Goal: Find specific page/section: Find specific page/section

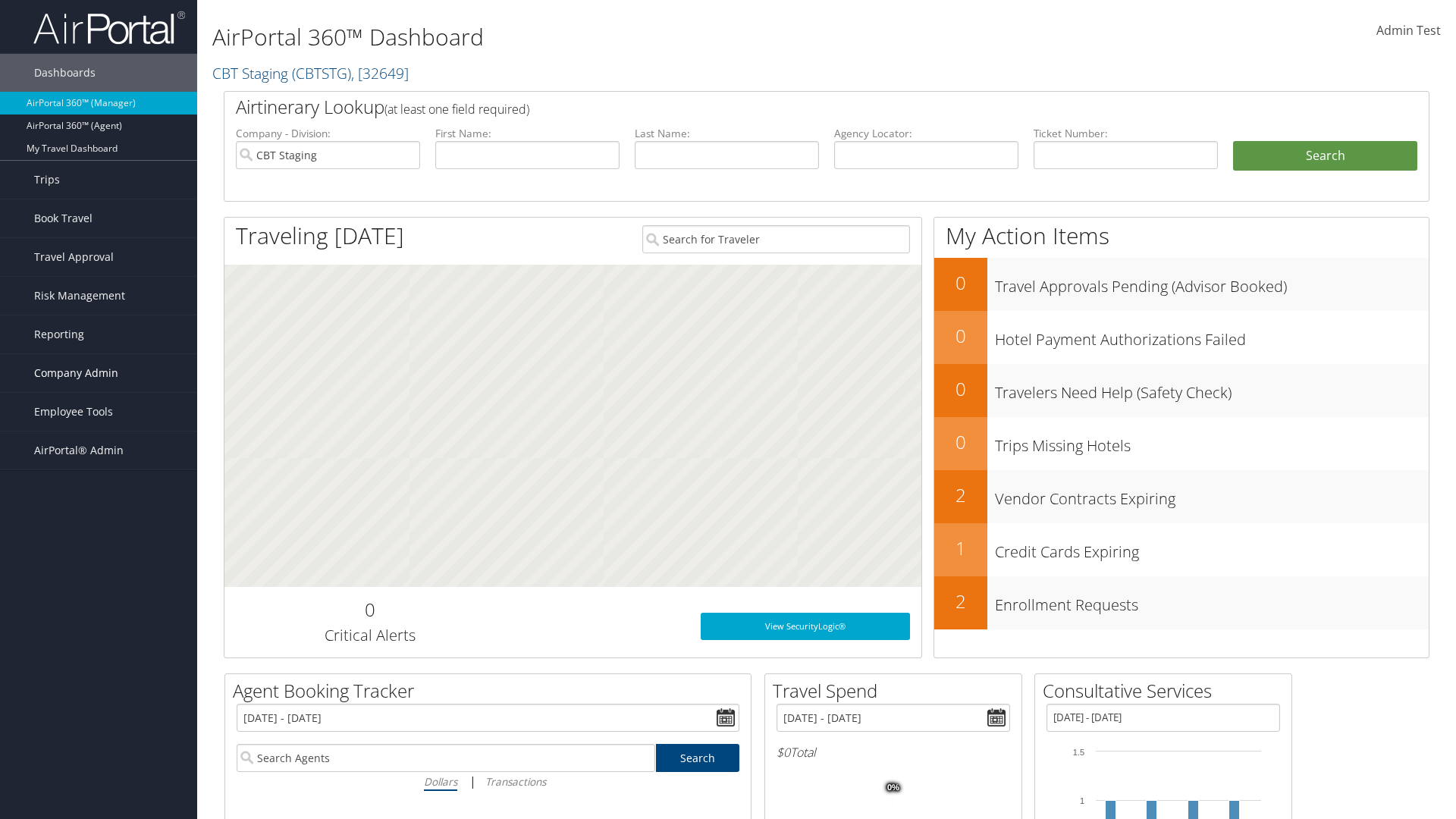
click at [98, 373] on span "Company Admin" at bounding box center [76, 373] width 84 height 38
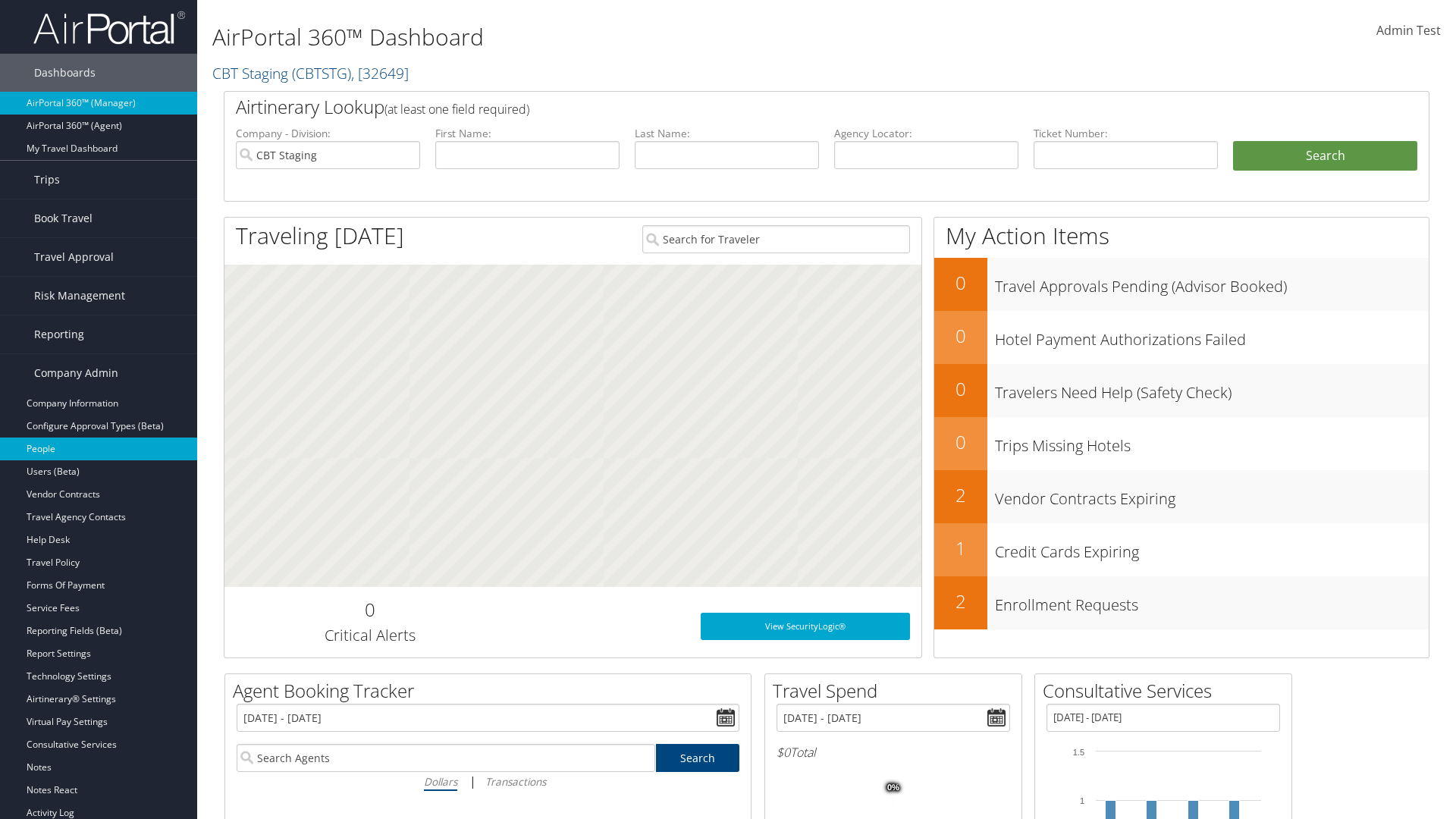
click at [98, 449] on link "People" at bounding box center [98, 449] width 198 height 23
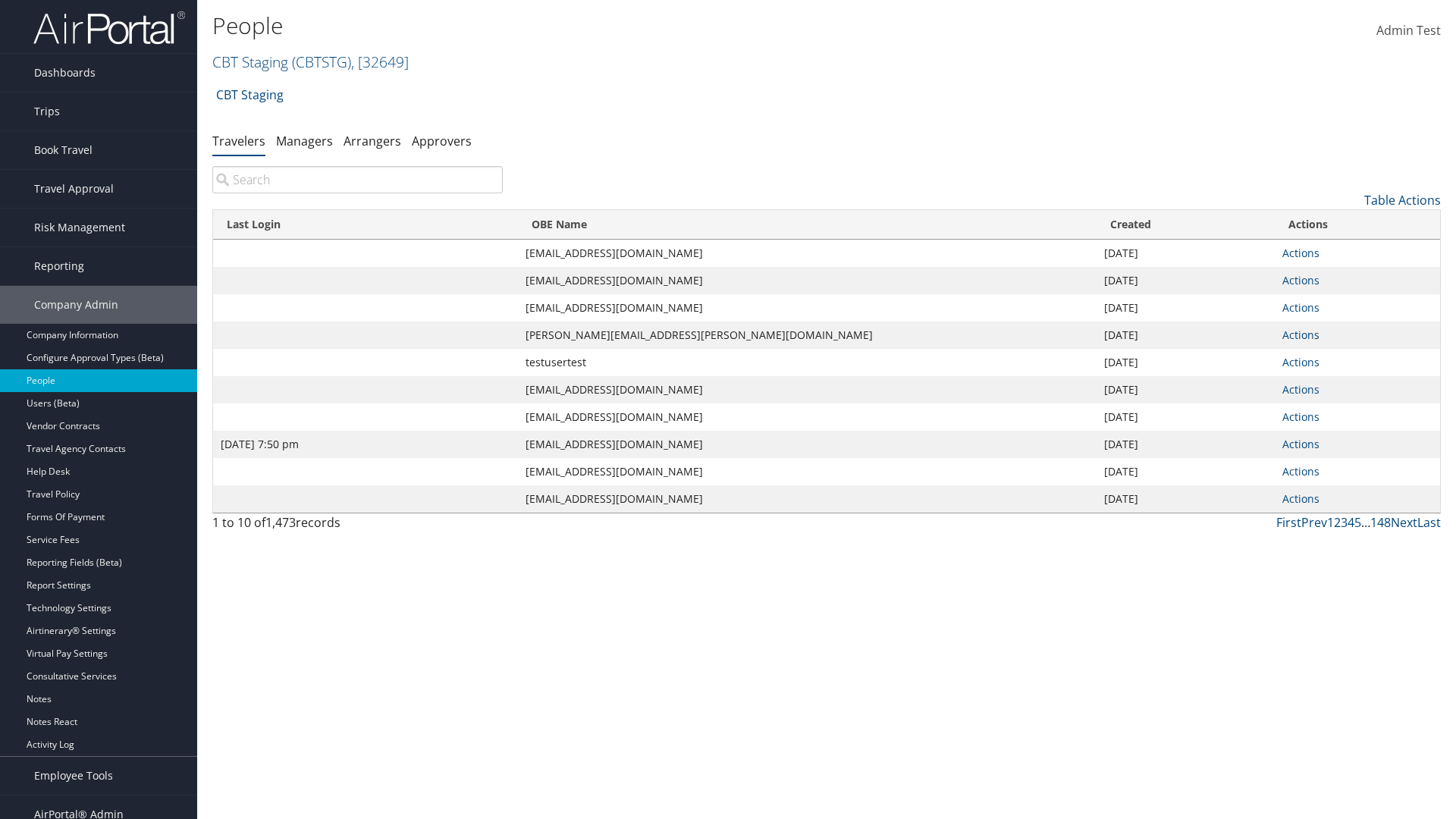
click at [357, 180] on input "search" at bounding box center [358, 180] width 291 height 27
type input "Jan 9, 2024 7:50 pm"
